Goal: Information Seeking & Learning: Learn about a topic

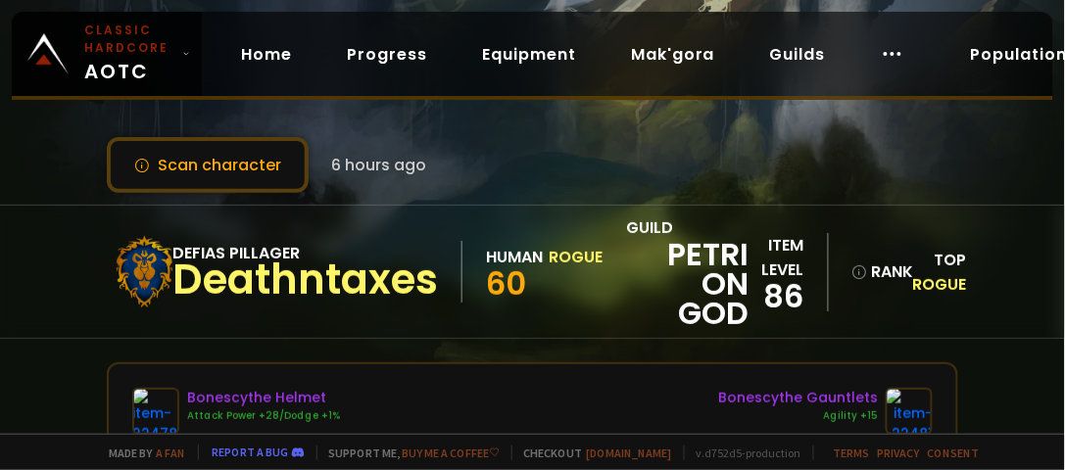
drag, startPoint x: 227, startPoint y: 168, endPoint x: 247, endPoint y: 86, distance: 83.7
click at [238, 113] on div "Scan character 6 hours ago Defias Pillager Deathntaxes Human Rogue 60 guild pet…" at bounding box center [532, 217] width 1065 height 434
click at [247, 86] on div "Classic Hardcore AOTC Home Progress Equipment Mak'gora Guilds Population Statis…" at bounding box center [533, 56] width 1042 height 88
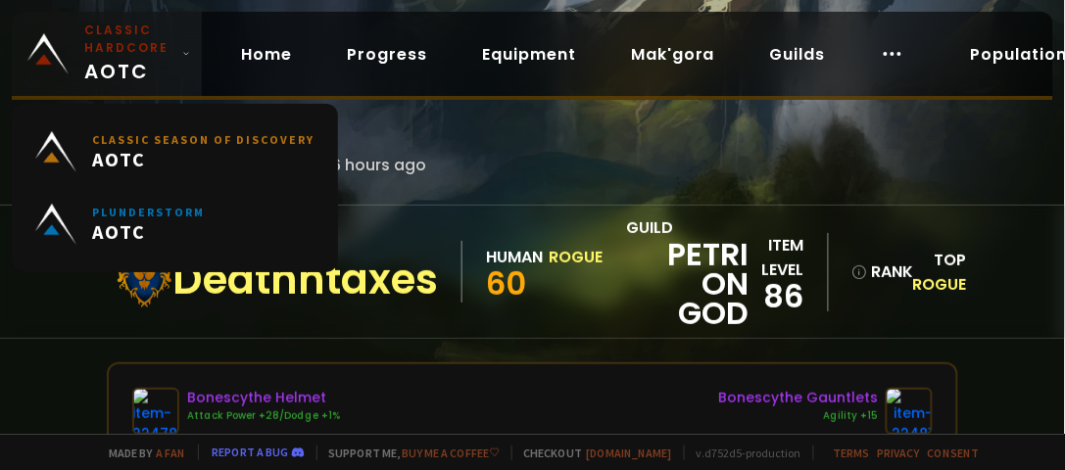
click at [112, 39] on small "Classic Hardcore" at bounding box center [129, 39] width 90 height 35
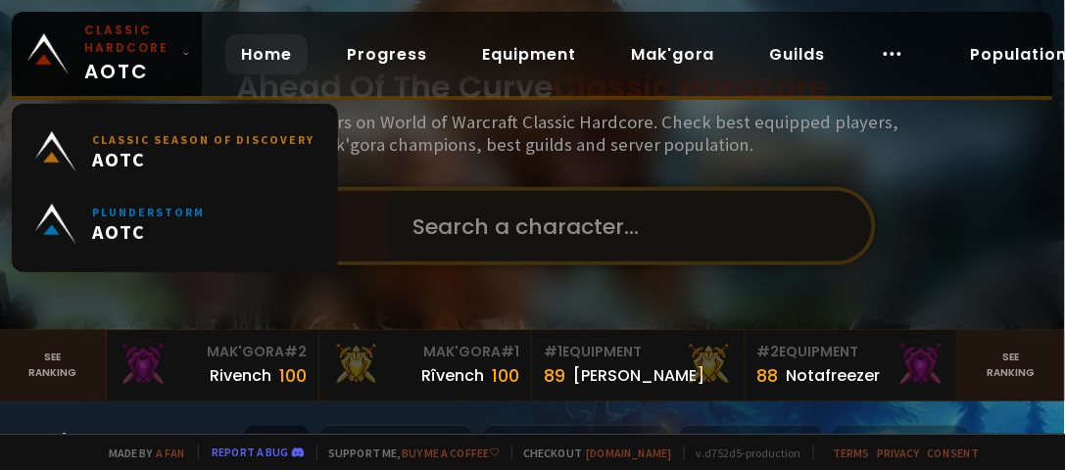
click at [653, 199] on input "text" at bounding box center [625, 226] width 447 height 71
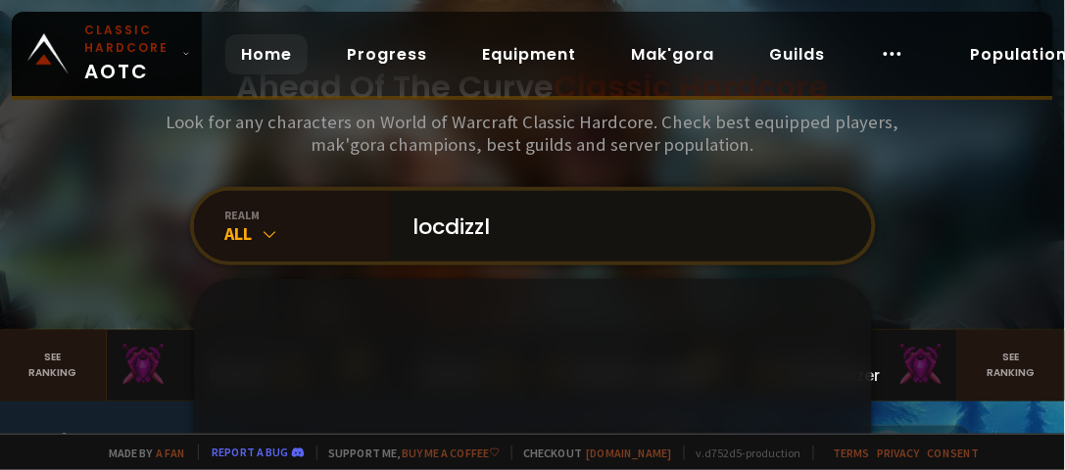
type input "locdizzle"
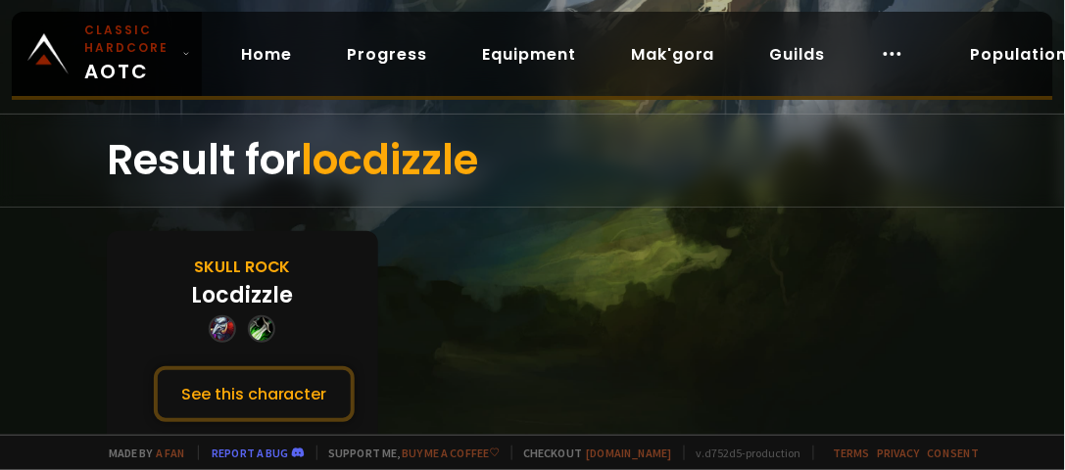
scroll to position [29, 0]
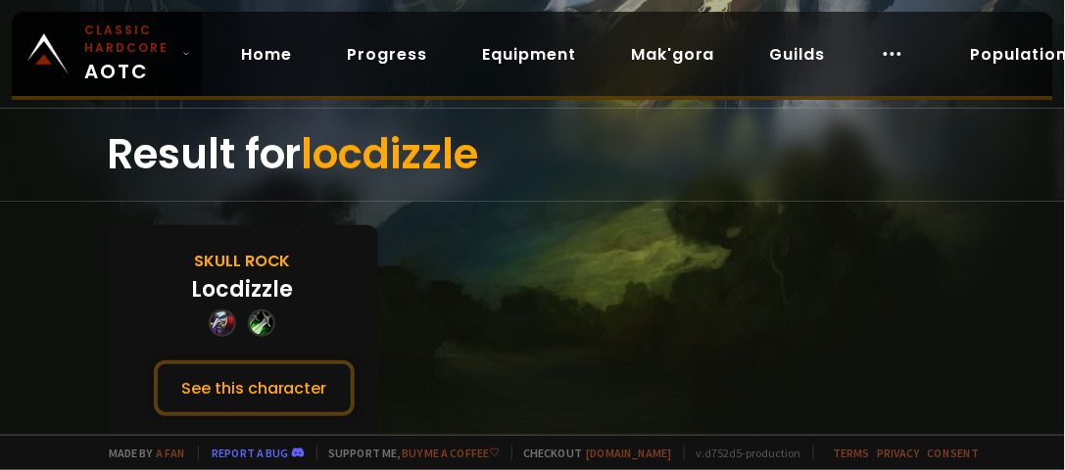
click at [216, 292] on div "Locdizzle" at bounding box center [242, 289] width 102 height 32
click at [233, 225] on div "Skull Rock Locdizzle See this character" at bounding box center [243, 332] width 272 height 215
click at [236, 255] on div "Skull Rock" at bounding box center [242, 261] width 97 height 25
click at [240, 306] on div "Skull Rock Locdizzle See this character" at bounding box center [243, 332] width 272 height 215
click at [255, 422] on div "Skull Rock Locdizzle See this character" at bounding box center [243, 332] width 272 height 215
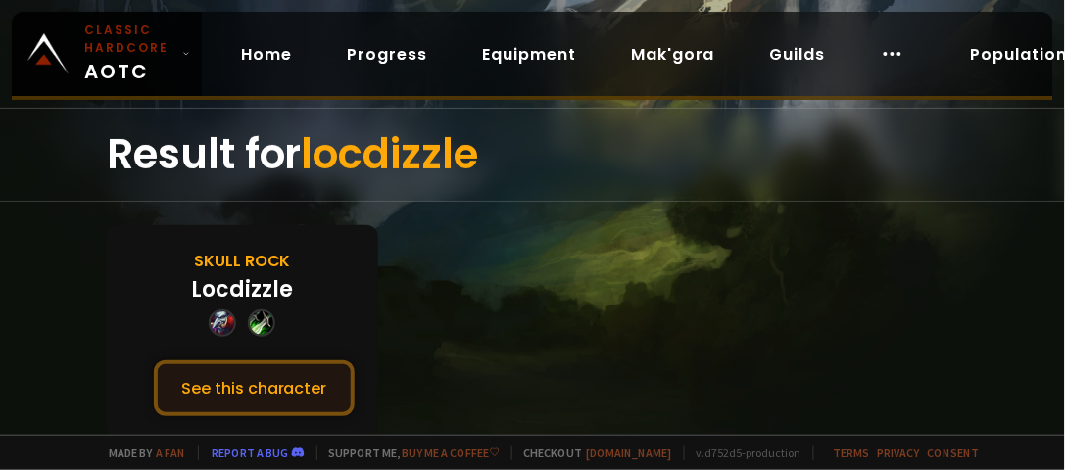
click at [263, 392] on button "See this character" at bounding box center [254, 389] width 201 height 56
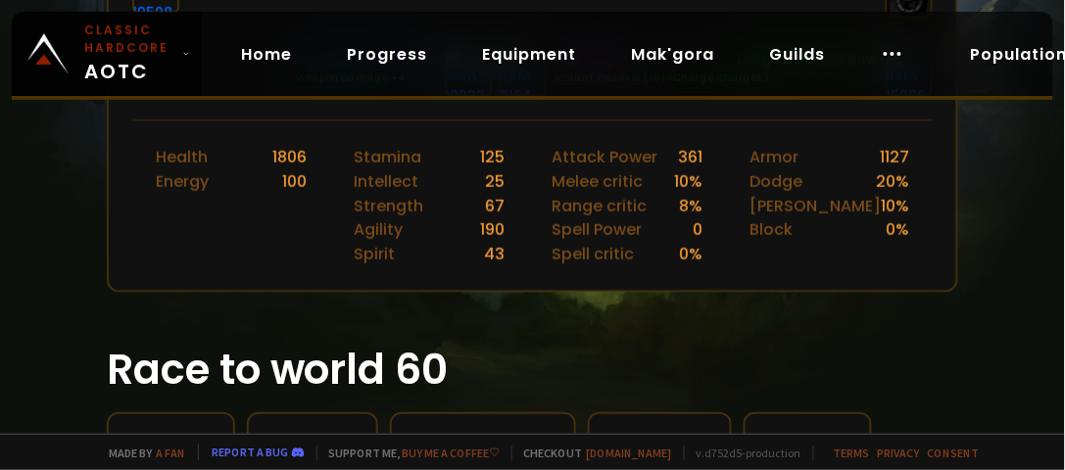
scroll to position [643, 0]
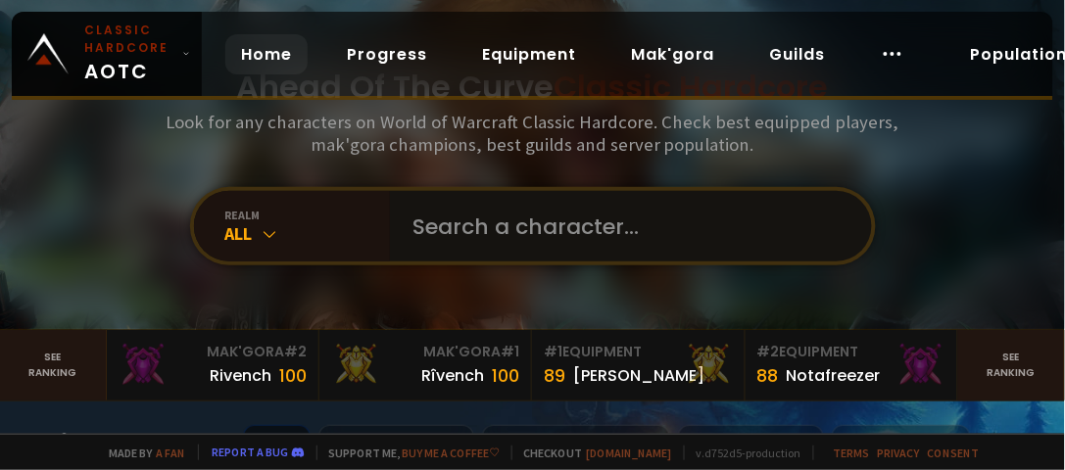
click at [486, 221] on input "text" at bounding box center [625, 226] width 447 height 71
type input "fkstratud"
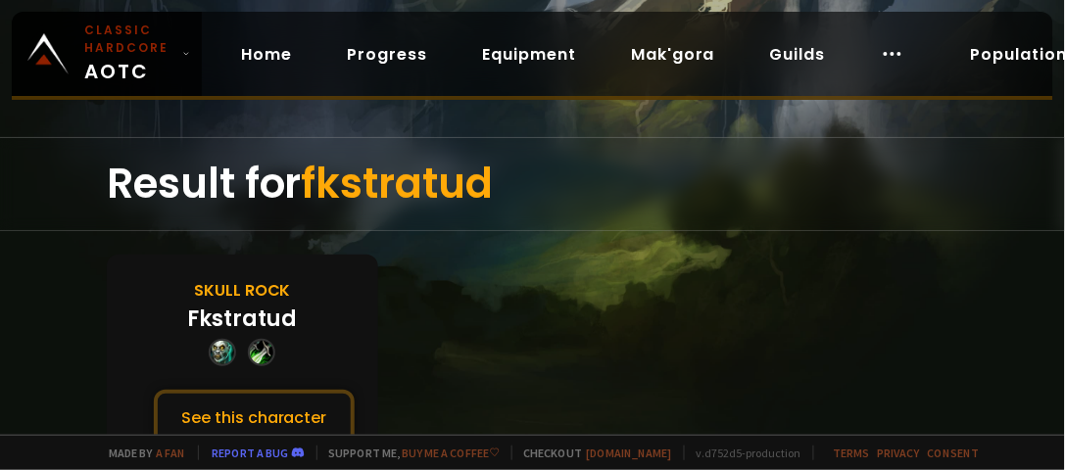
click at [220, 303] on div "Fkstratud" at bounding box center [242, 319] width 110 height 32
click at [221, 291] on div "Skull Rock" at bounding box center [242, 290] width 97 height 25
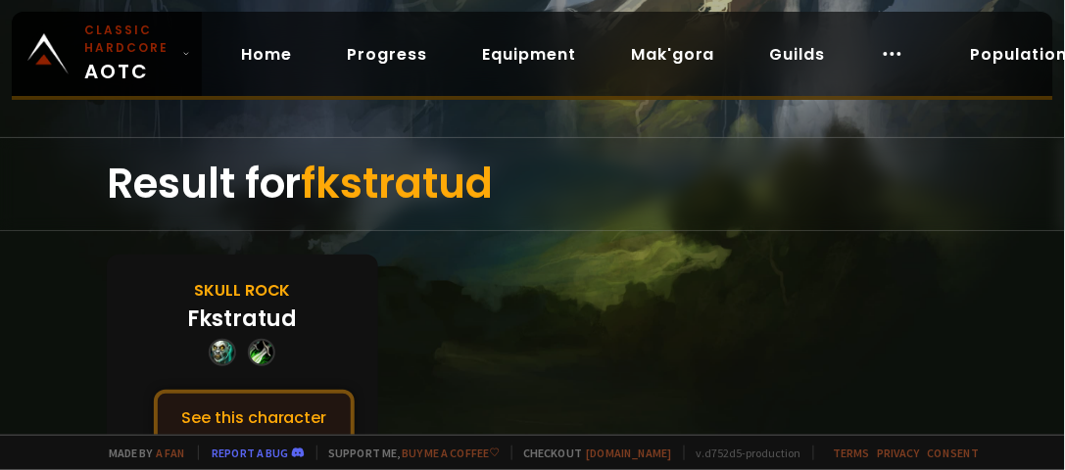
click at [255, 395] on button "See this character" at bounding box center [254, 418] width 201 height 56
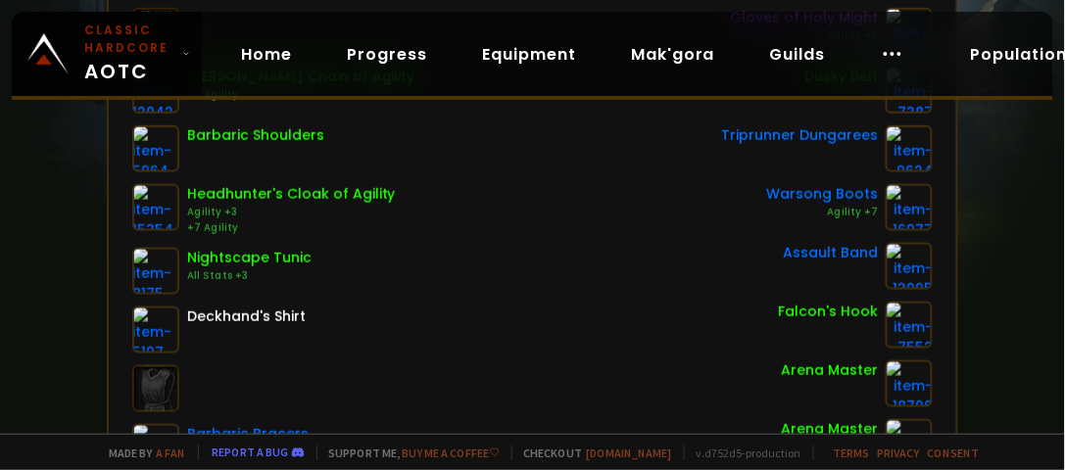
scroll to position [326, 0]
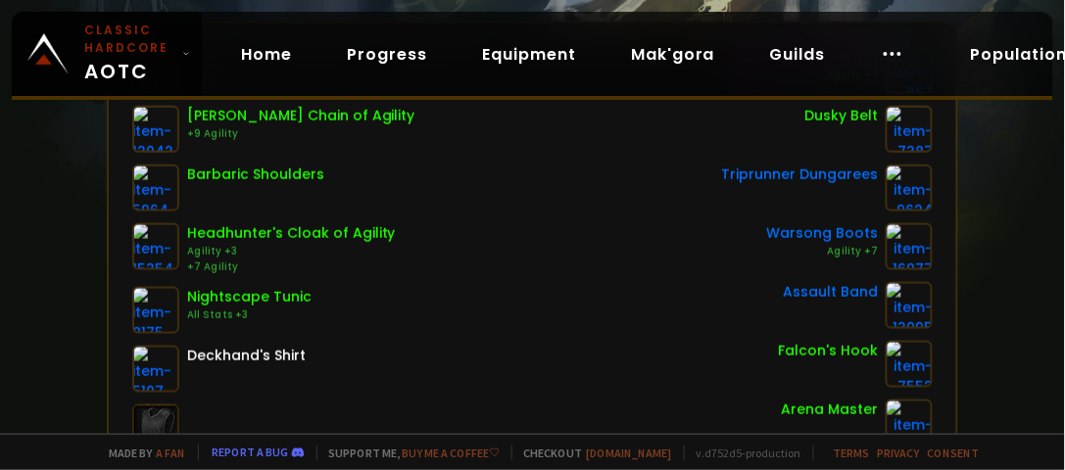
click at [591, 318] on div "[PERSON_NAME] Chain of Agility +9 Agility Barbaric Shoulders Headhunter's Cloak…" at bounding box center [533, 279] width 802 height 464
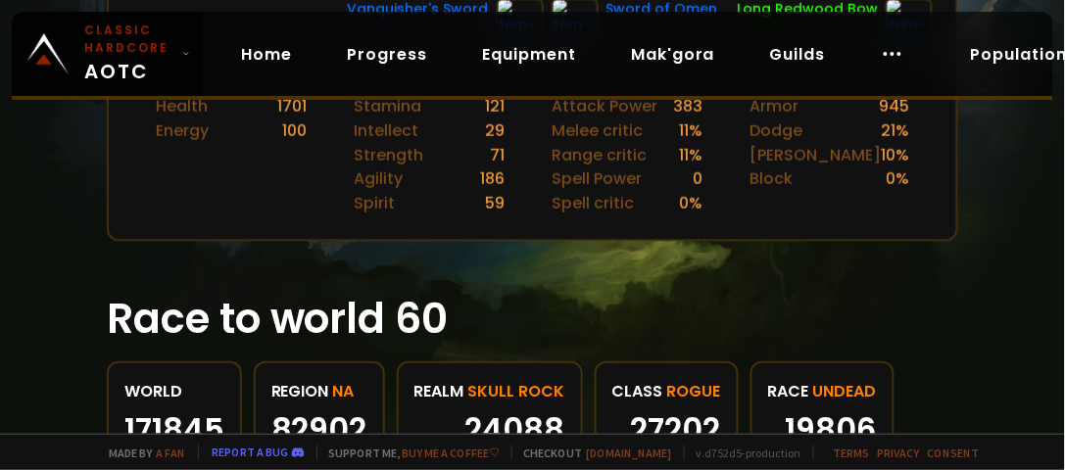
scroll to position [1297, 0]
